Goal: Information Seeking & Learning: Learn about a topic

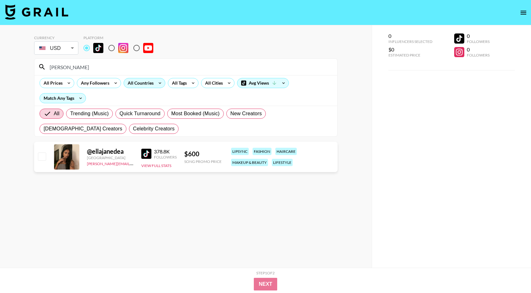
click at [135, 80] on div "All Countries" at bounding box center [139, 82] width 31 height 9
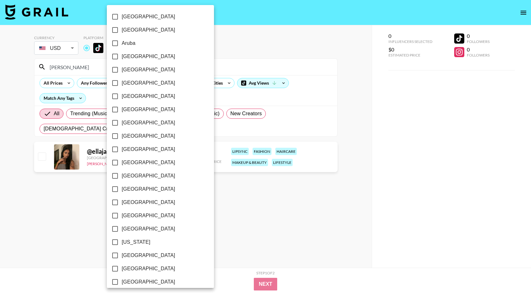
click at [129, 99] on span "[GEOGRAPHIC_DATA]" at bounding box center [148, 97] width 53 height 8
click at [122, 99] on input "[GEOGRAPHIC_DATA]" at bounding box center [114, 96] width 13 height 13
checkbox input "true"
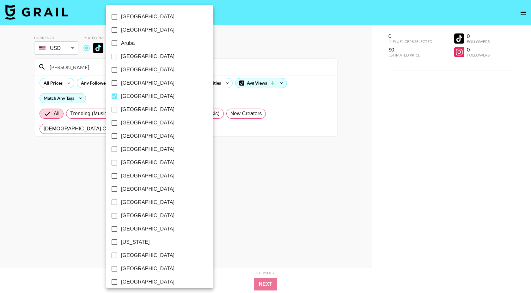
click at [75, 72] on div at bounding box center [265, 146] width 531 height 293
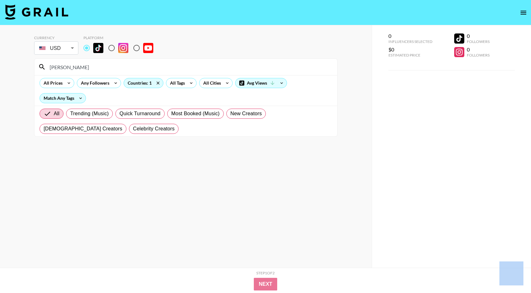
click at [75, 72] on div at bounding box center [265, 146] width 531 height 293
click at [75, 72] on div "[GEOGRAPHIC_DATA] [GEOGRAPHIC_DATA] [GEOGRAPHIC_DATA] [GEOGRAPHIC_DATA] [GEOGRA…" at bounding box center [265, 146] width 531 height 293
click at [75, 70] on input "[PERSON_NAME]" at bounding box center [189, 67] width 287 height 10
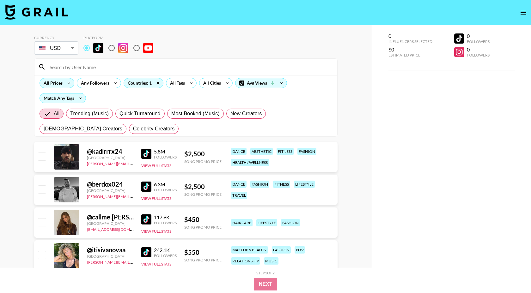
click at [65, 82] on icon at bounding box center [69, 82] width 10 height 9
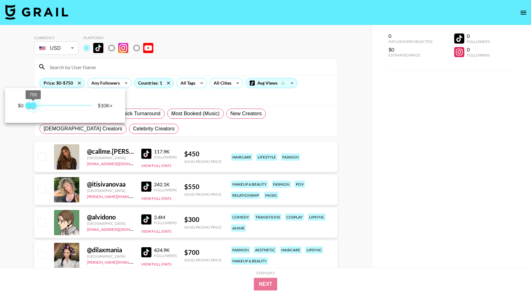
type input "500"
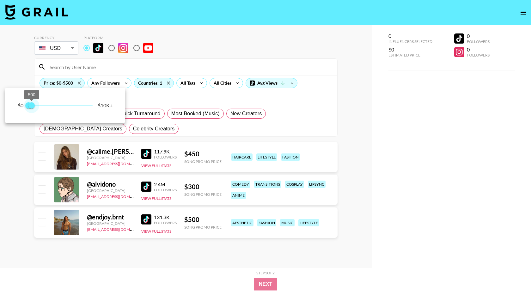
drag, startPoint x: 88, startPoint y: 106, endPoint x: 33, endPoint y: 104, distance: 56.0
click at [33, 104] on span "500" at bounding box center [31, 105] width 6 height 6
click at [181, 252] on div at bounding box center [265, 146] width 531 height 293
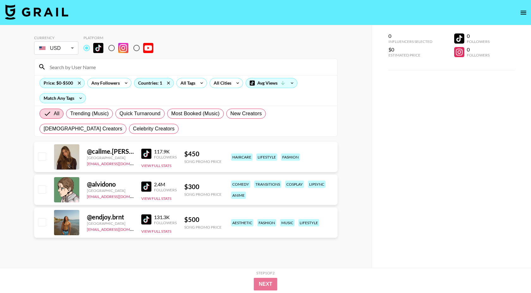
click at [147, 185] on img at bounding box center [146, 187] width 10 height 10
click at [148, 186] on img at bounding box center [146, 187] width 10 height 10
click at [147, 152] on img at bounding box center [146, 154] width 10 height 10
click at [151, 220] on img at bounding box center [146, 219] width 10 height 10
click at [169, 83] on icon at bounding box center [168, 82] width 10 height 9
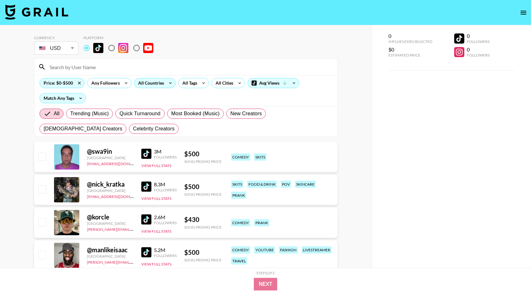
click at [162, 83] on div "All Countries" at bounding box center [149, 82] width 31 height 9
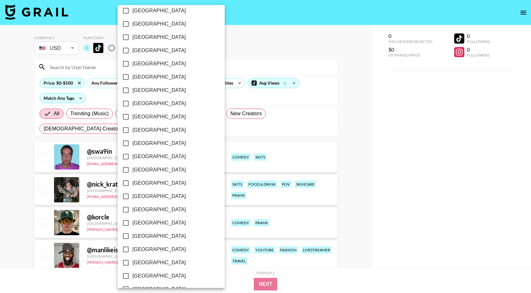
scroll to position [374, 0]
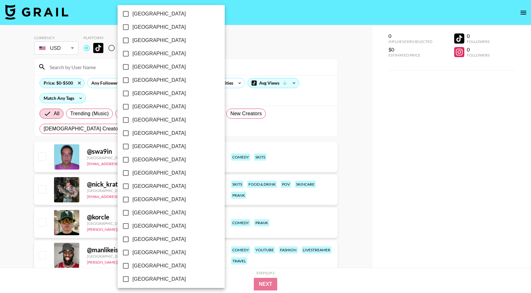
click at [153, 55] on span "[GEOGRAPHIC_DATA]" at bounding box center [158, 54] width 53 height 8
click at [132, 55] on input "[GEOGRAPHIC_DATA]" at bounding box center [125, 53] width 13 height 13
checkbox input "true"
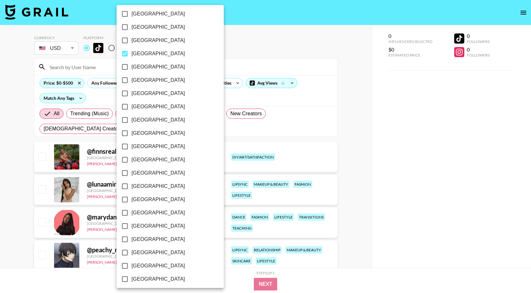
click at [247, 48] on div at bounding box center [265, 146] width 531 height 293
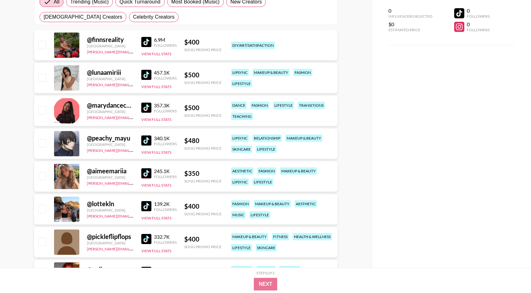
scroll to position [0, 0]
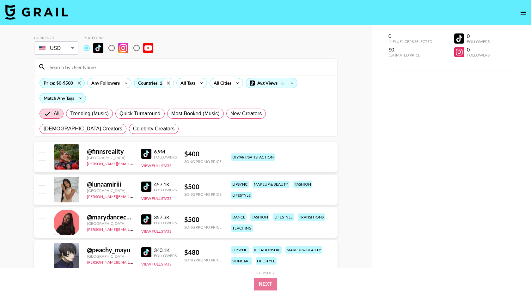
click at [164, 84] on icon at bounding box center [168, 82] width 10 height 9
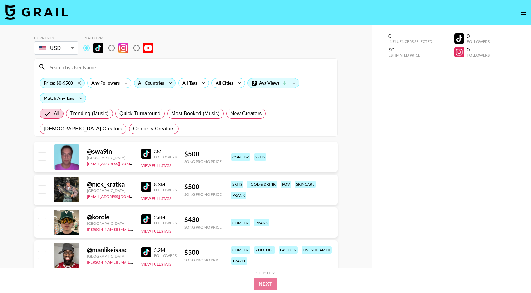
click at [153, 87] on div "All Countries" at bounding box center [149, 82] width 31 height 9
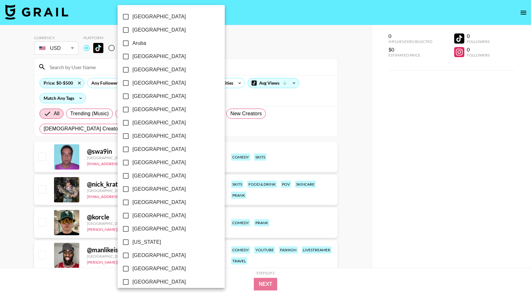
click at [142, 228] on span "[GEOGRAPHIC_DATA]" at bounding box center [158, 229] width 53 height 8
click at [132, 228] on input "[GEOGRAPHIC_DATA]" at bounding box center [125, 228] width 13 height 13
checkbox input "true"
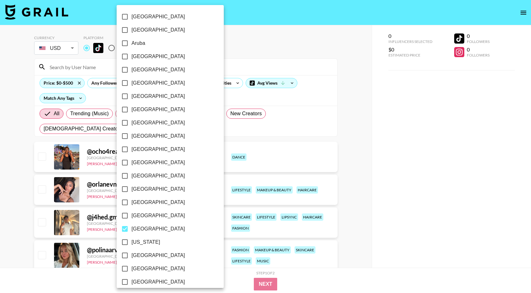
click at [239, 57] on div at bounding box center [265, 146] width 531 height 293
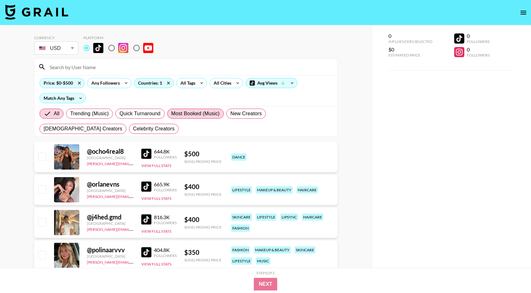
click at [197, 117] on span "Most Booked (Music)" at bounding box center [195, 114] width 48 height 8
click at [171, 114] on input "Most Booked (Music)" at bounding box center [171, 114] width 0 height 0
radio input "true"
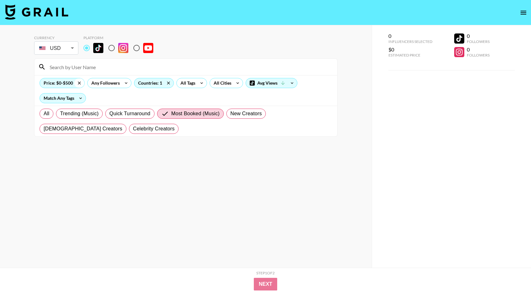
click at [79, 80] on icon at bounding box center [79, 82] width 10 height 9
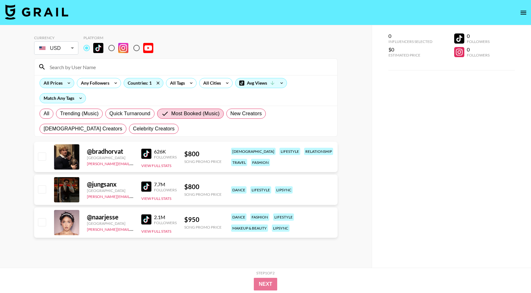
click at [146, 154] on img at bounding box center [146, 154] width 10 height 10
click at [149, 152] on img at bounding box center [146, 154] width 10 height 10
click at [147, 184] on img at bounding box center [146, 187] width 10 height 10
click at [151, 219] on img at bounding box center [146, 219] width 10 height 10
click at [186, 108] on div "All Trending (Music) Quick Turnaround Most Booked (Music) New Creators [DEMOGRA…" at bounding box center [185, 121] width 295 height 30
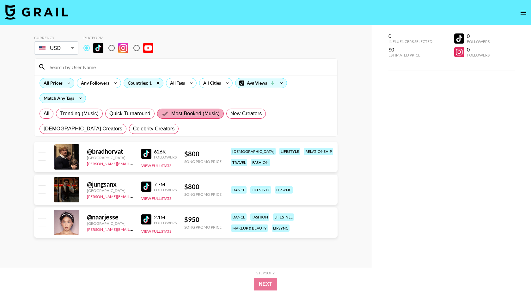
click at [184, 110] on span "Most Booked (Music)" at bounding box center [195, 114] width 48 height 8
click at [171, 110] on input "Most Booked (Music)" at bounding box center [166, 114] width 10 height 8
drag, startPoint x: 45, startPoint y: 115, endPoint x: 55, endPoint y: 92, distance: 25.6
click at [45, 115] on span "All" at bounding box center [47, 114] width 6 height 8
click at [44, 114] on input "All" at bounding box center [44, 114] width 0 height 0
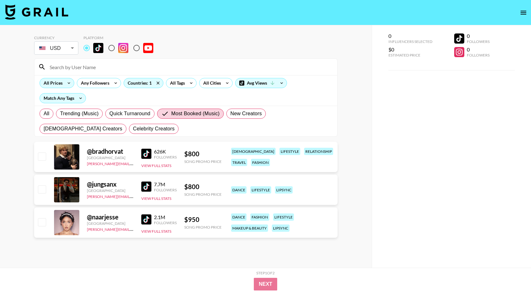
radio input "true"
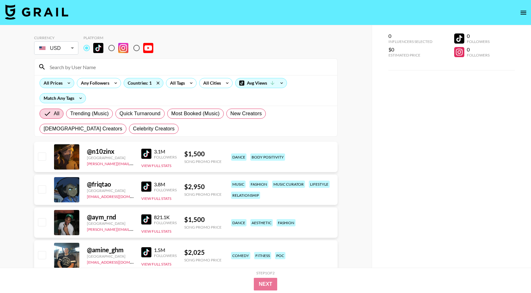
click at [57, 83] on div "All Prices" at bounding box center [52, 82] width 24 height 9
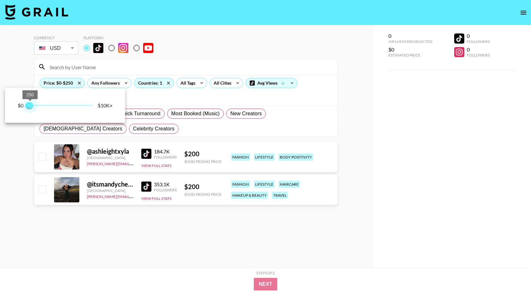
type input "500"
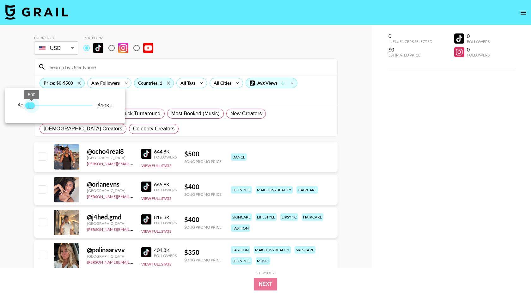
drag, startPoint x: 94, startPoint y: 103, endPoint x: 32, endPoint y: 106, distance: 62.3
click at [32, 106] on span "500" at bounding box center [31, 105] width 6 height 6
click at [190, 129] on div at bounding box center [265, 146] width 531 height 293
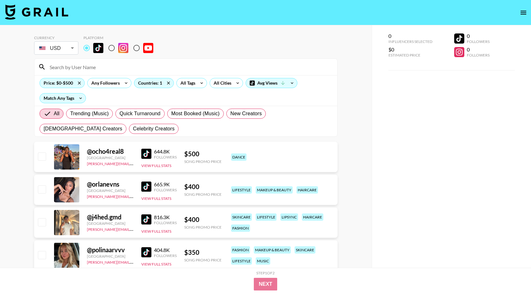
click at [146, 152] on img at bounding box center [146, 154] width 10 height 10
click at [148, 184] on img at bounding box center [146, 187] width 10 height 10
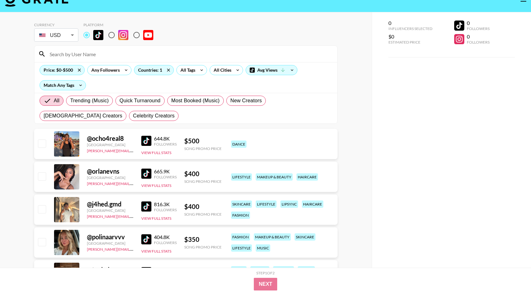
scroll to position [17, 0]
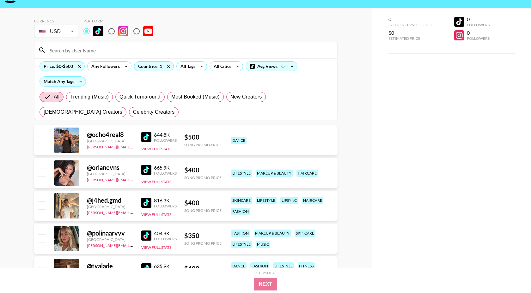
click at [149, 204] on img at bounding box center [146, 203] width 10 height 10
click at [148, 233] on img at bounding box center [146, 236] width 10 height 10
click at [170, 67] on icon at bounding box center [168, 66] width 10 height 9
click at [151, 69] on div "Countries: 1" at bounding box center [153, 66] width 39 height 9
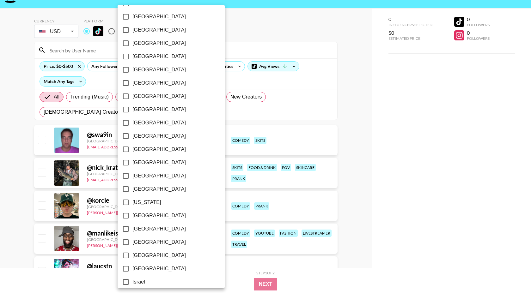
scroll to position [45, 0]
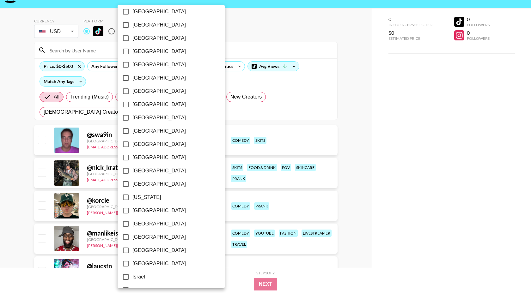
click at [147, 144] on span "[GEOGRAPHIC_DATA]" at bounding box center [158, 145] width 53 height 8
click at [132, 144] on input "[GEOGRAPHIC_DATA]" at bounding box center [125, 144] width 13 height 13
checkbox input "true"
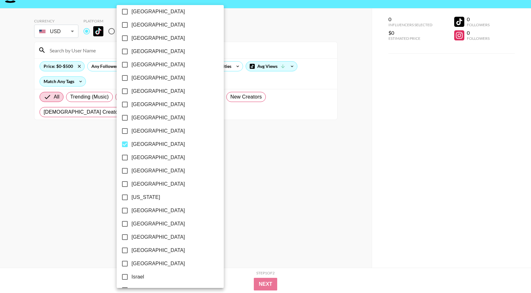
click at [227, 24] on div at bounding box center [265, 146] width 531 height 293
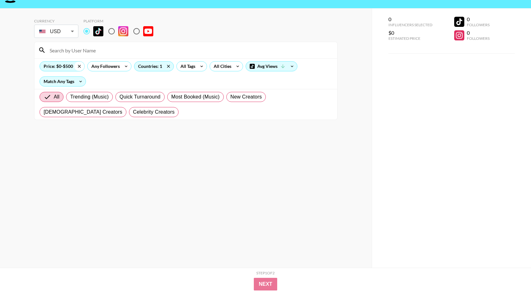
click at [77, 67] on icon at bounding box center [79, 66] width 10 height 9
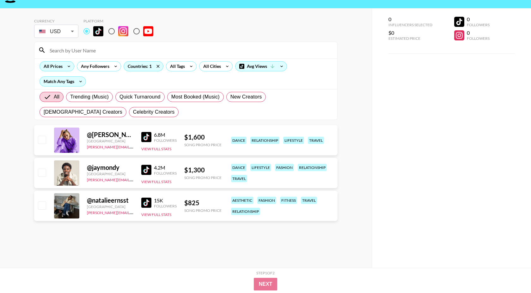
click at [148, 202] on img at bounding box center [146, 203] width 10 height 10
click at [77, 48] on input at bounding box center [189, 50] width 287 height 10
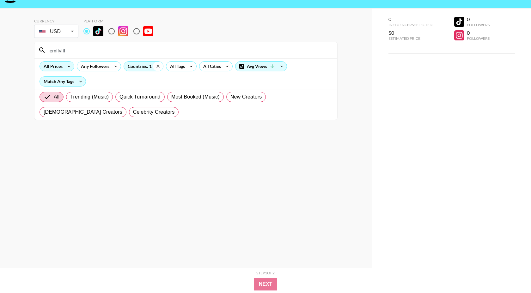
click at [159, 65] on icon at bounding box center [158, 66] width 10 height 9
click at [86, 53] on input "emilylil" at bounding box center [189, 50] width 287 height 10
type input "[PERSON_NAME]"
